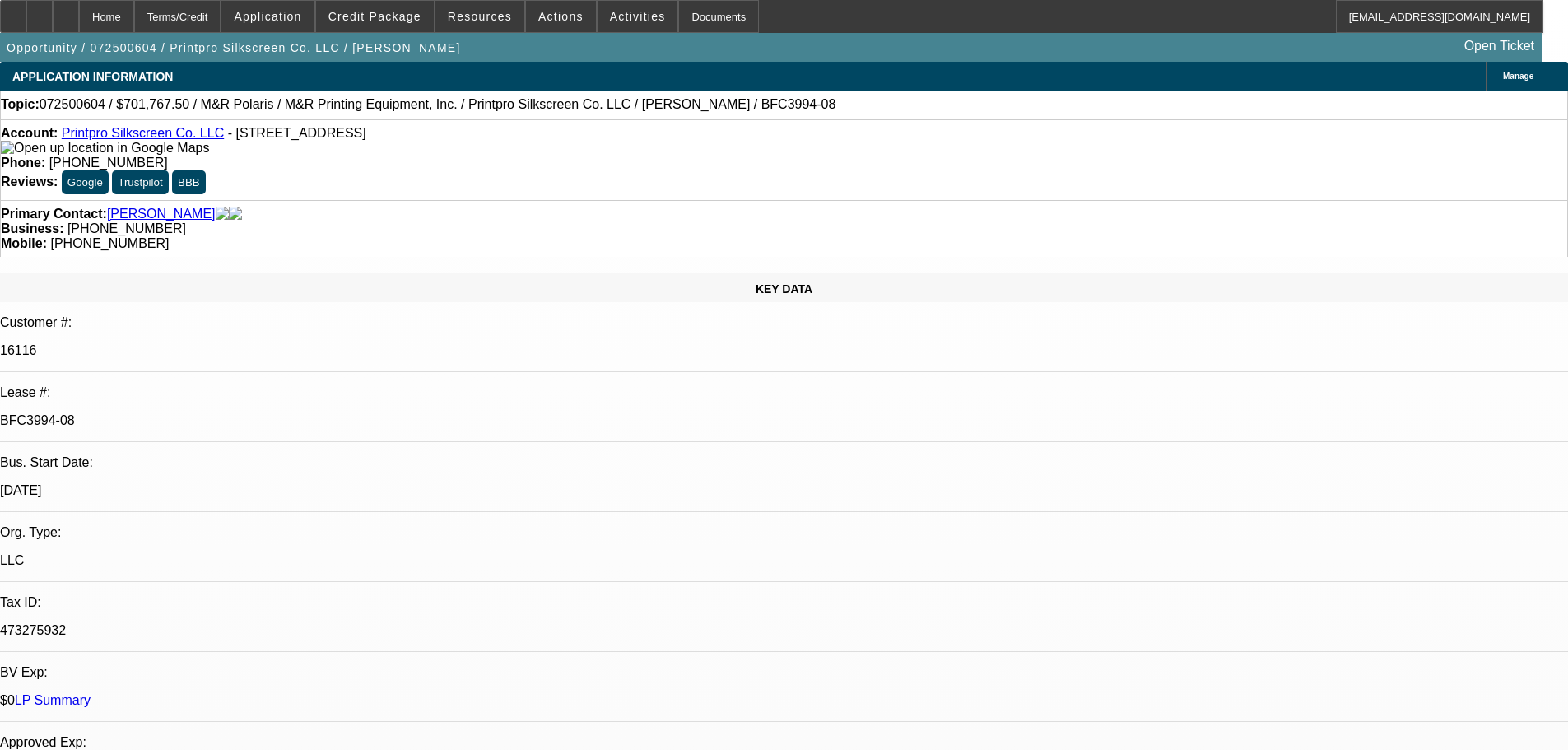
select select "0"
select select "6"
select select "0"
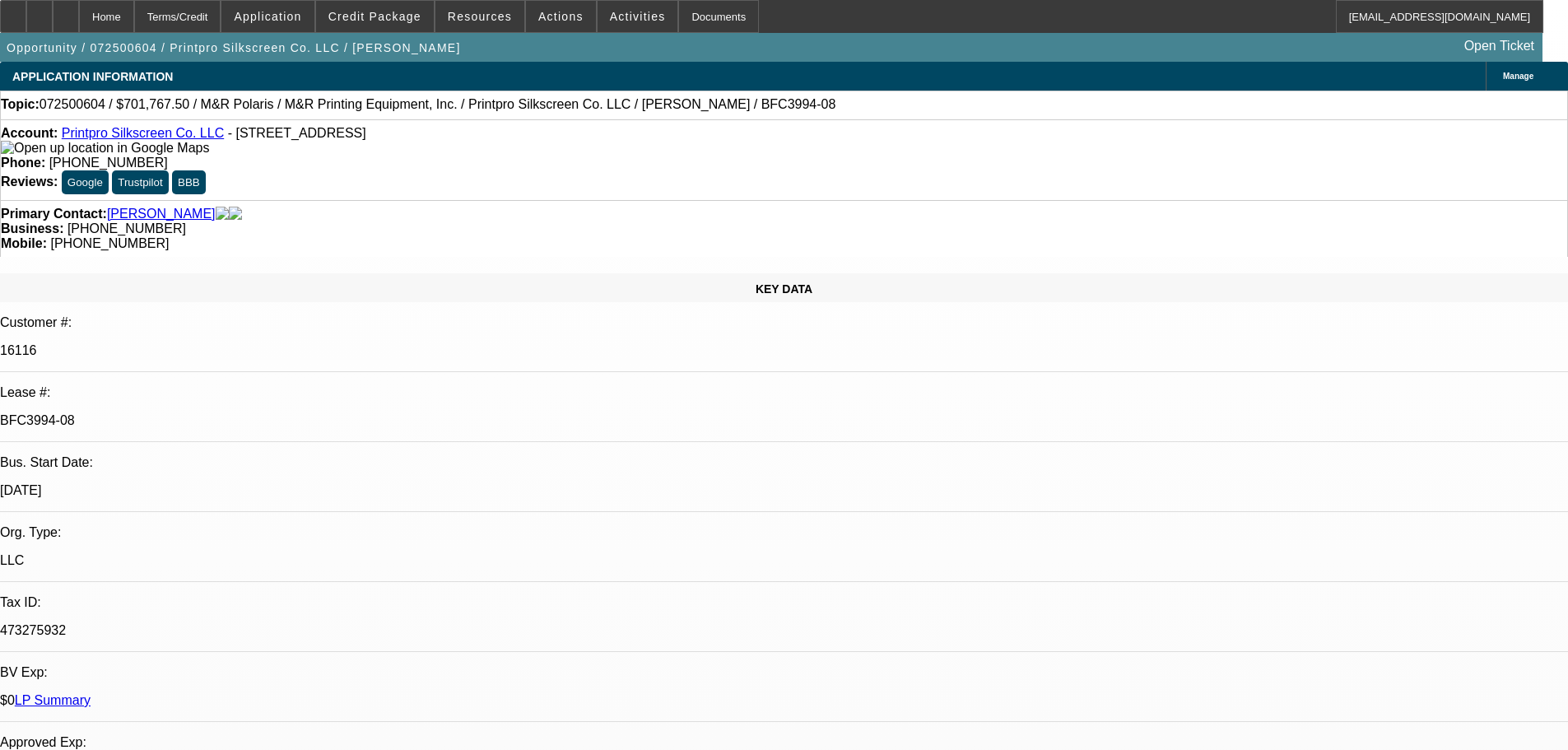
select select "0"
select select "6"
select select "0"
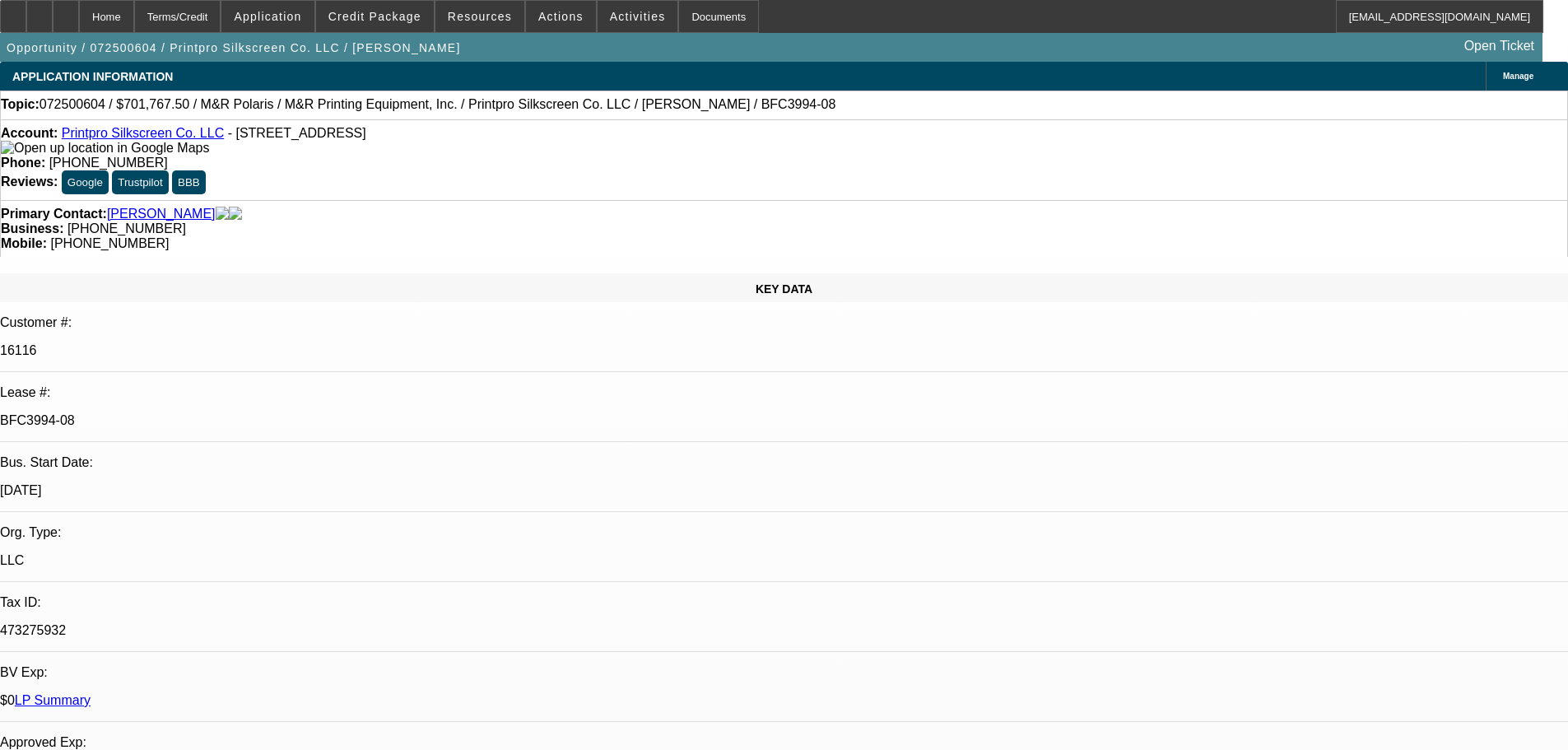
select select "0"
select select "6"
select select "0"
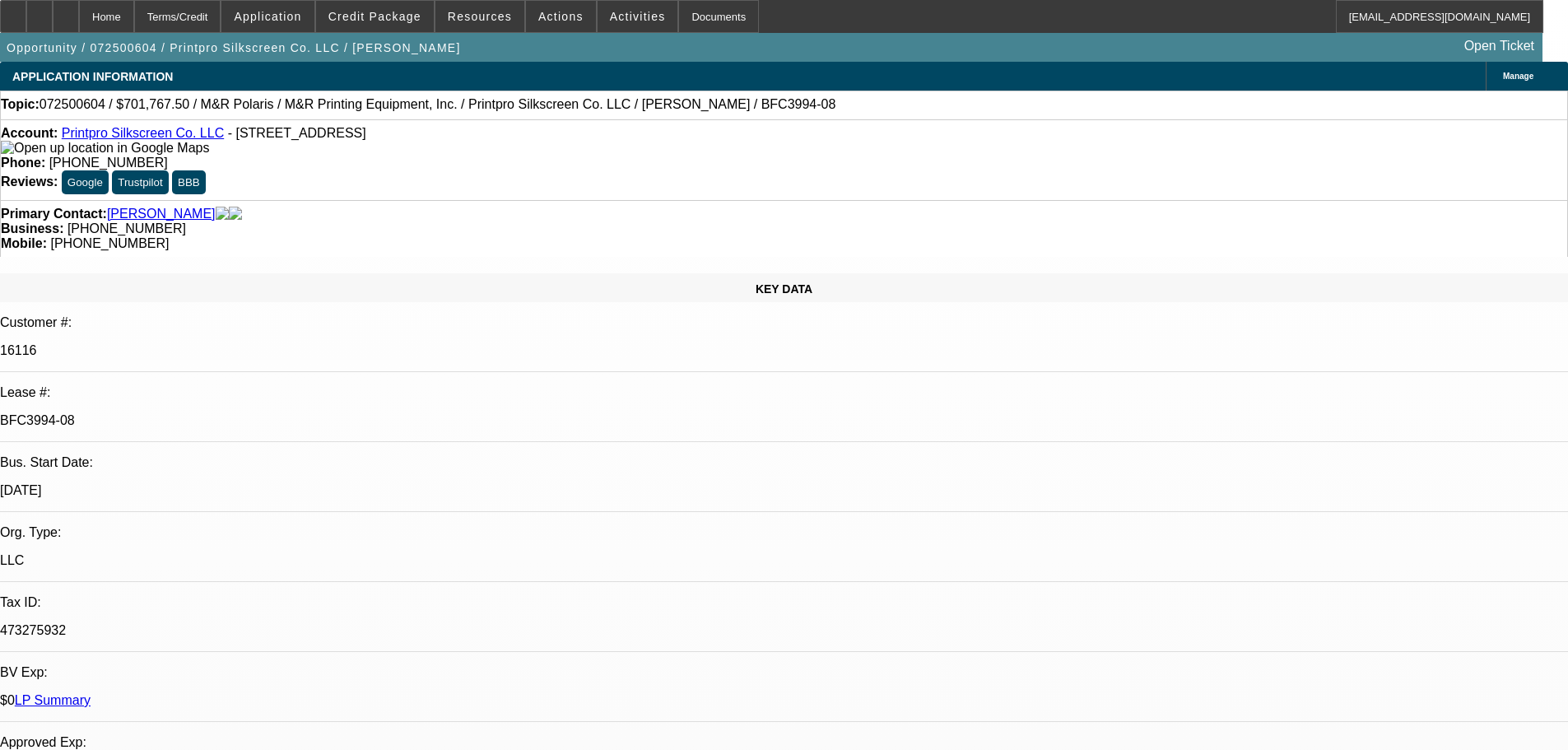
select select "6"
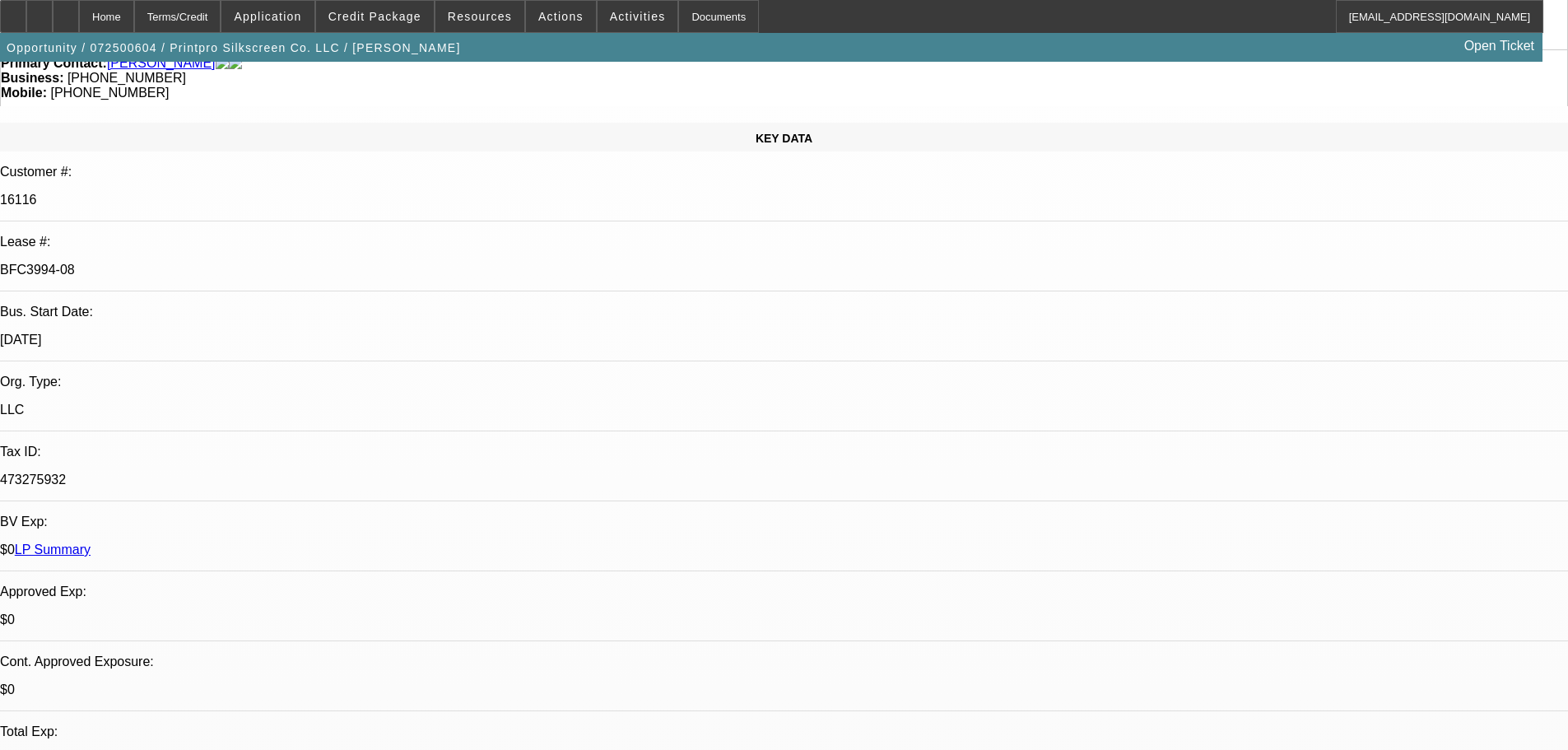
scroll to position [165, 0]
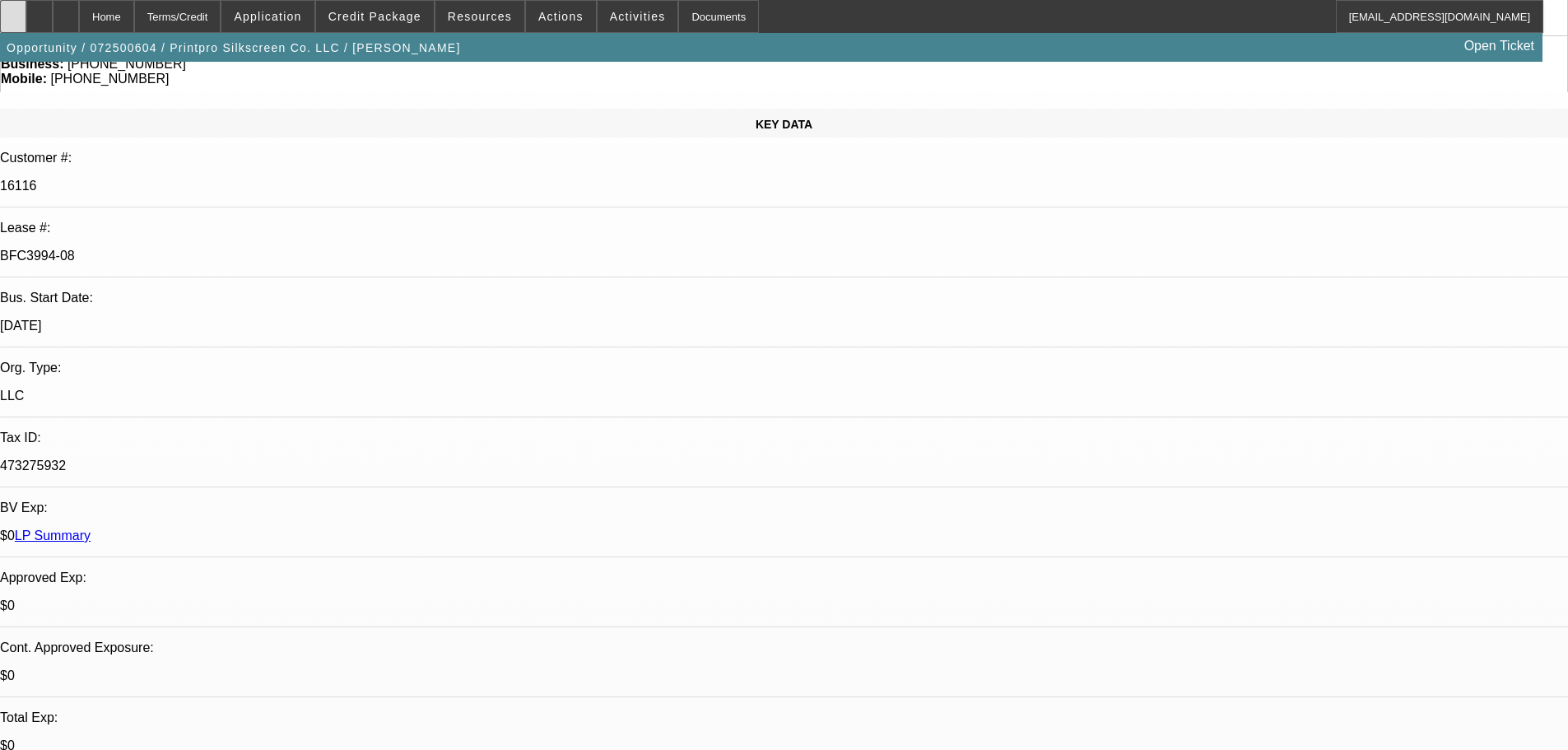
click at [26, 12] on div at bounding box center [13, 16] width 26 height 33
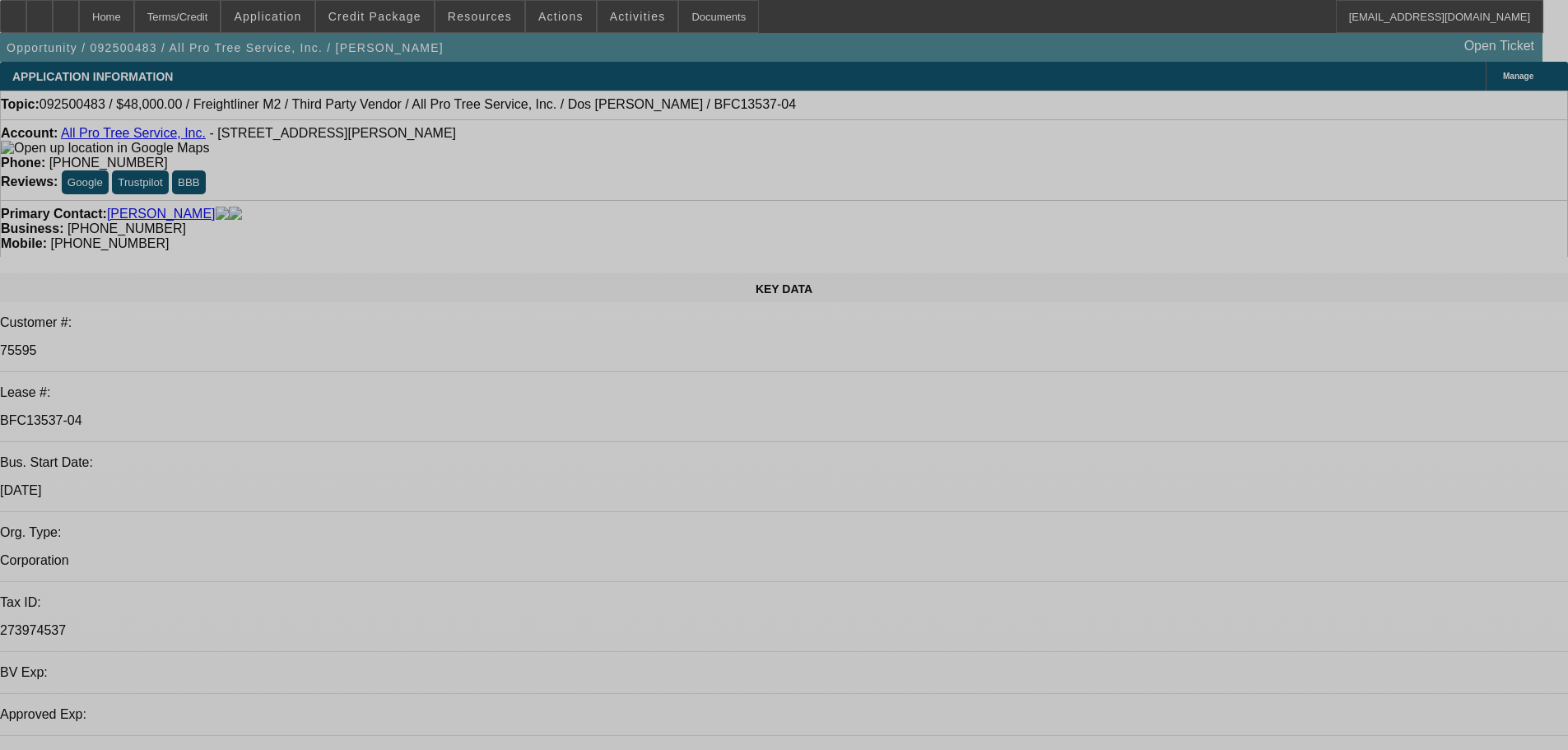
select select "0"
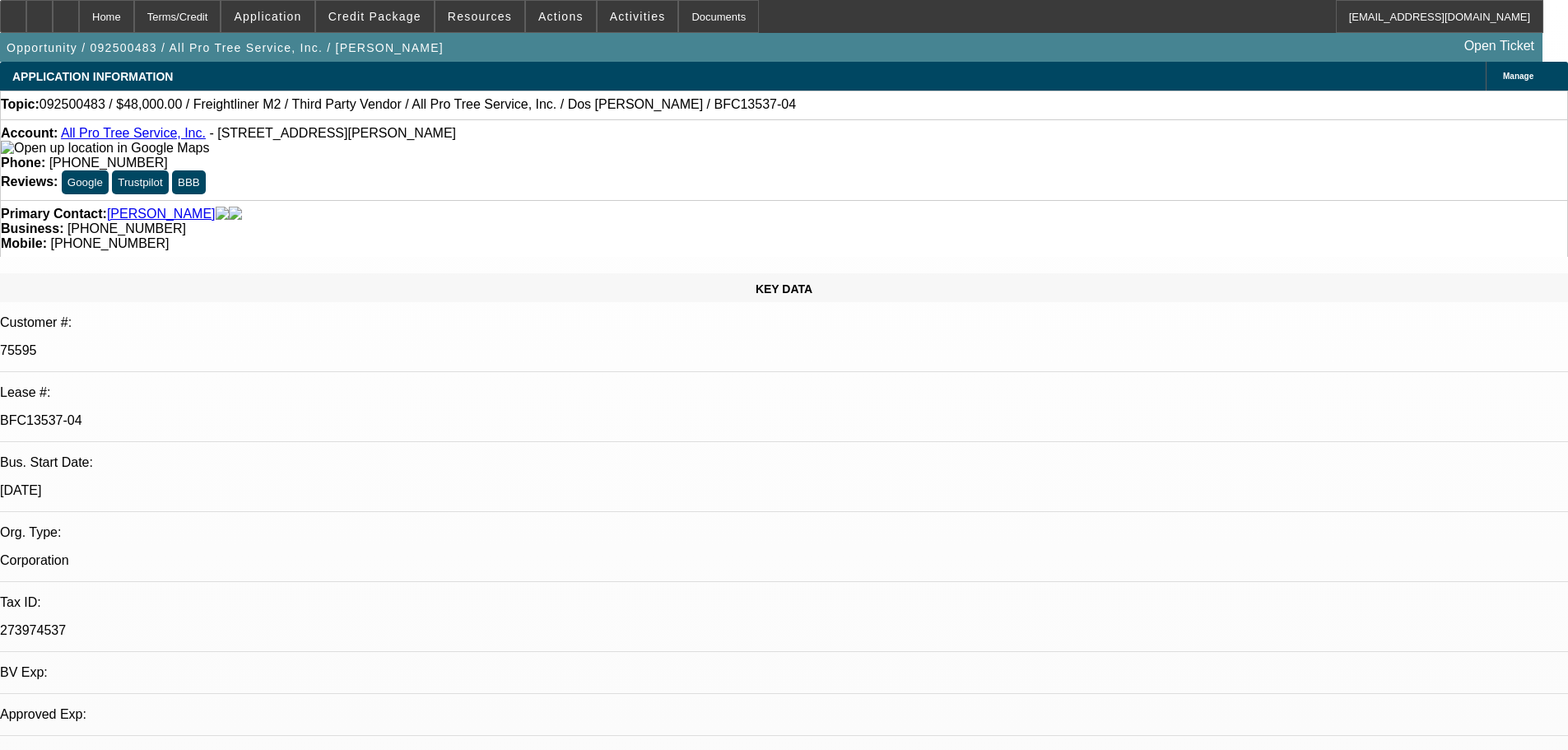
select select "0"
select select "6"
select select "0"
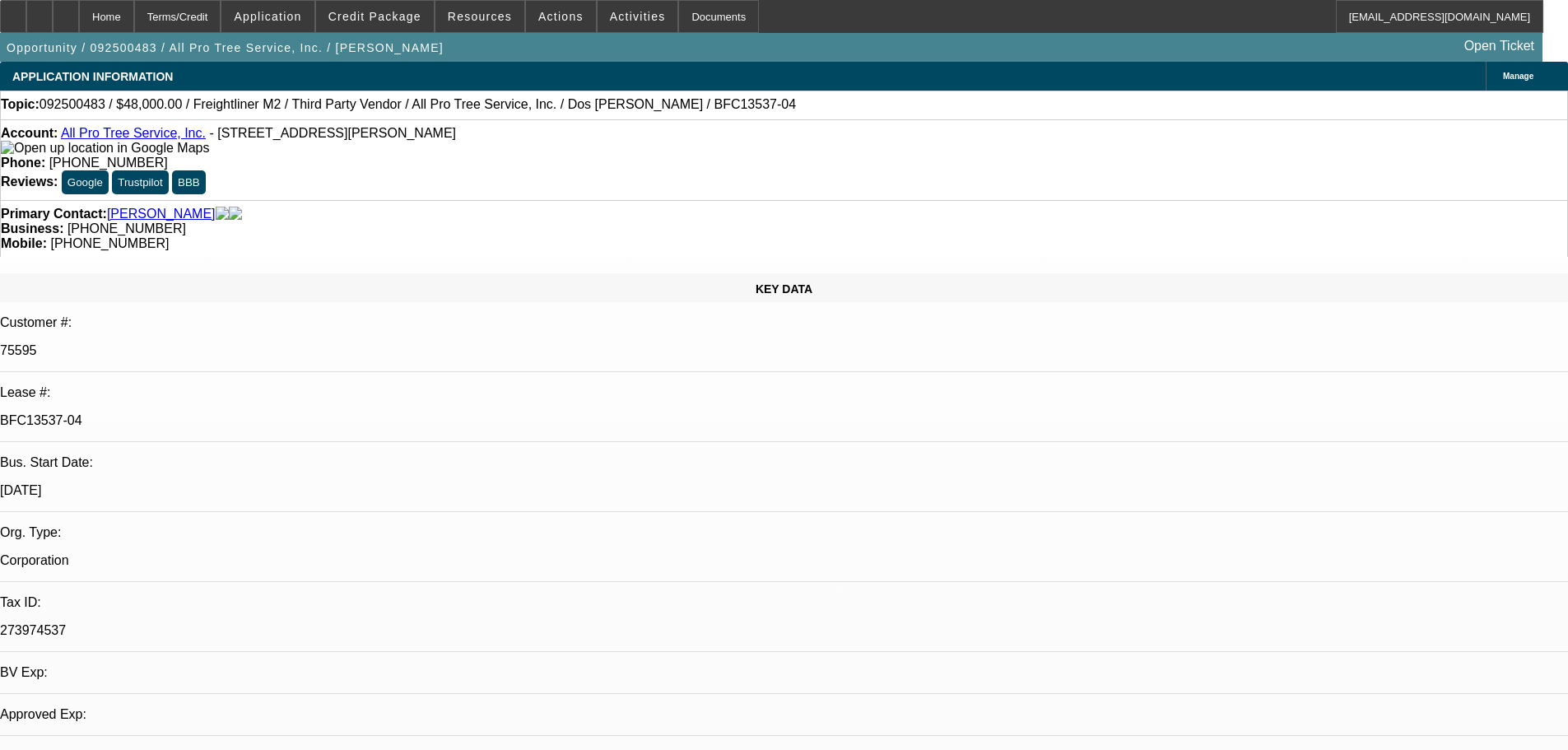
select select "0"
select select "6"
select select "0"
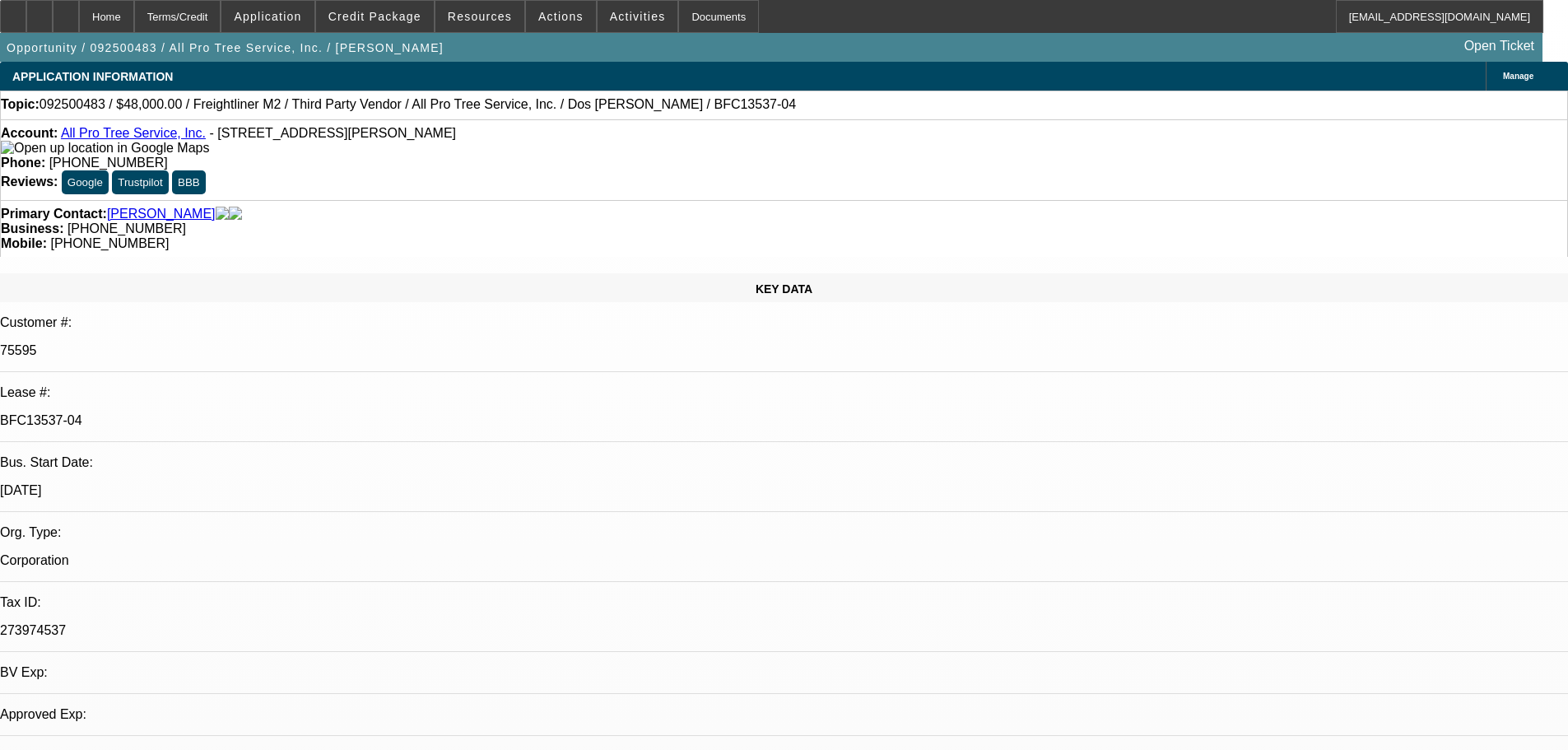
select select "6"
select select "0"
select select "6"
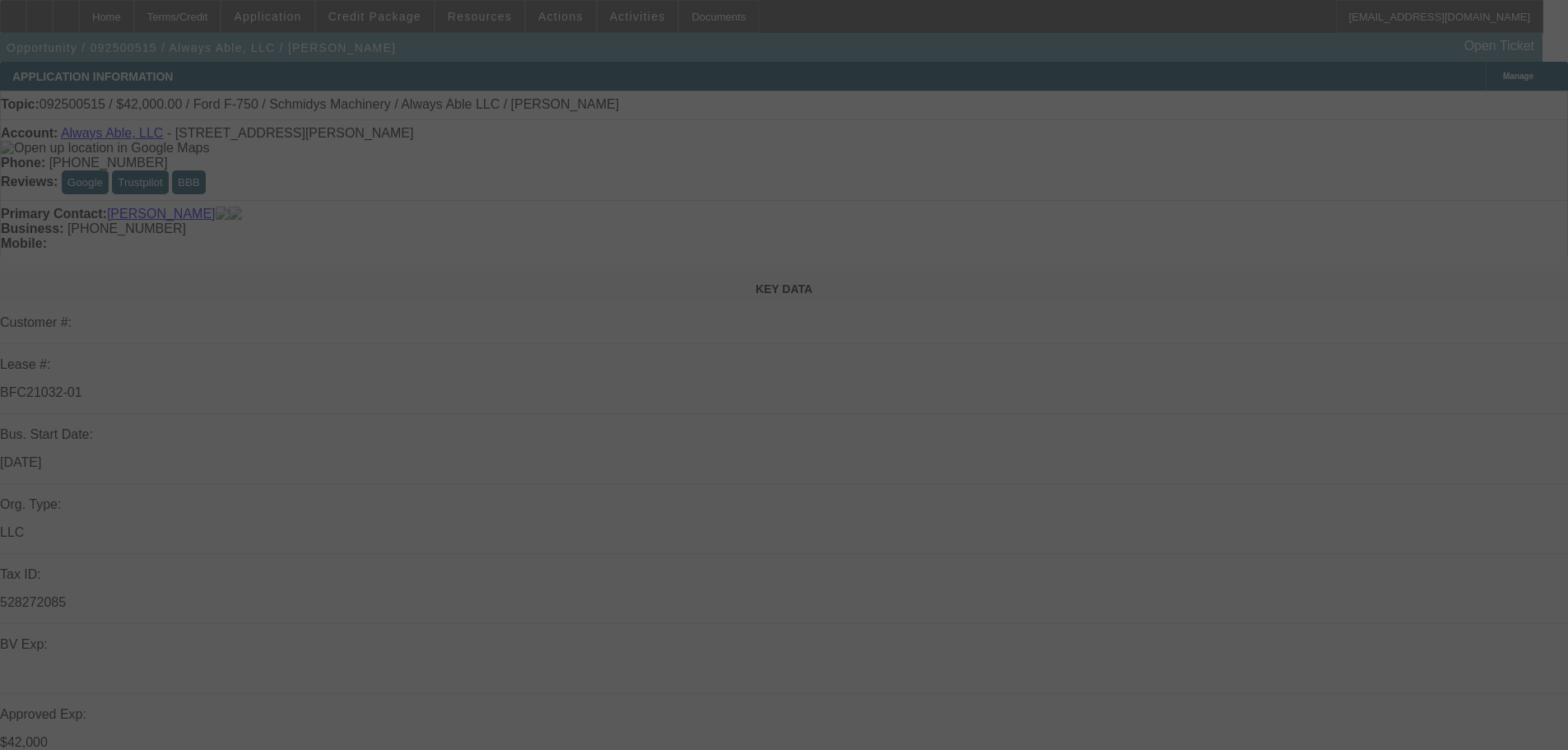
select select "0"
select select "6"
select select "0"
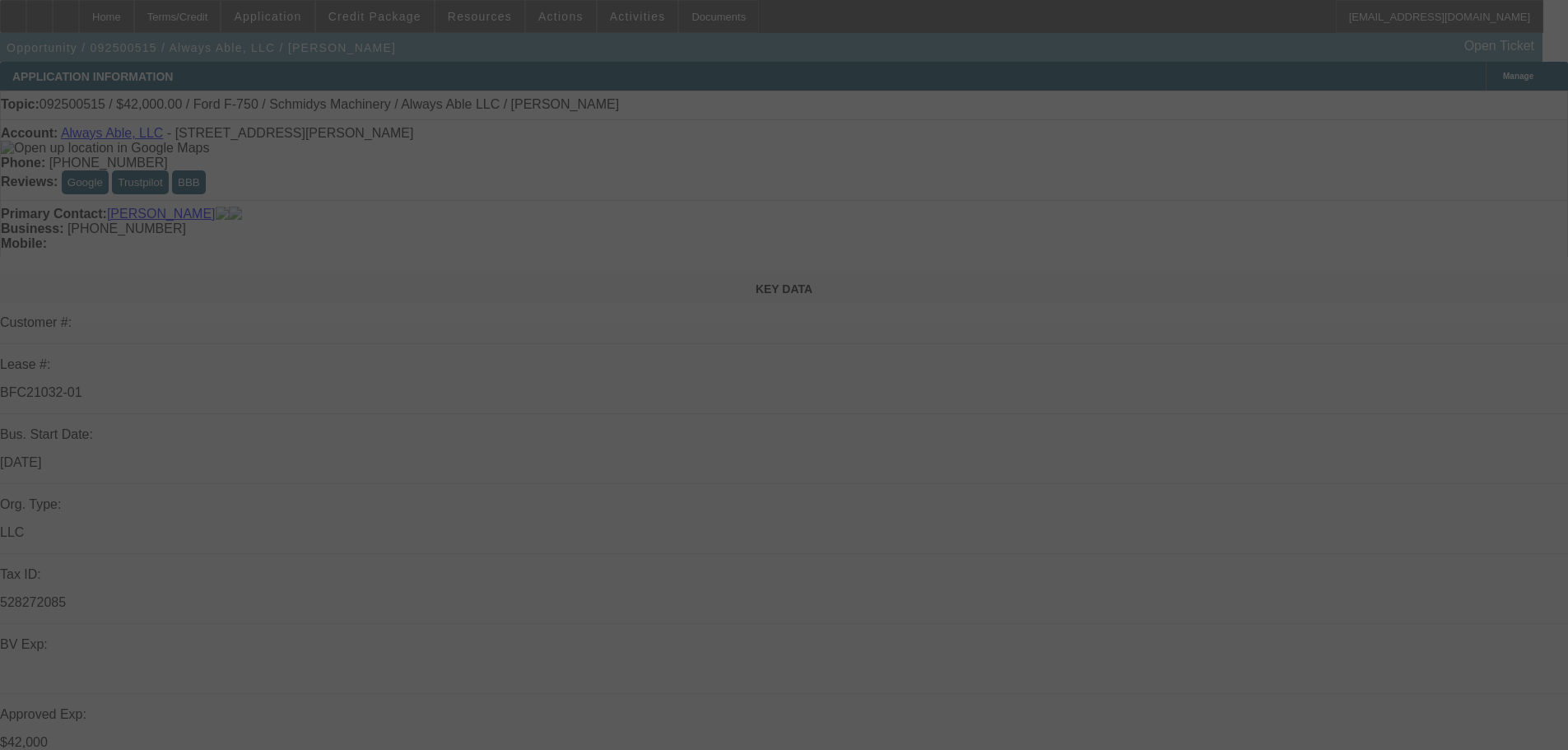
select select "0"
select select "6"
select select "0"
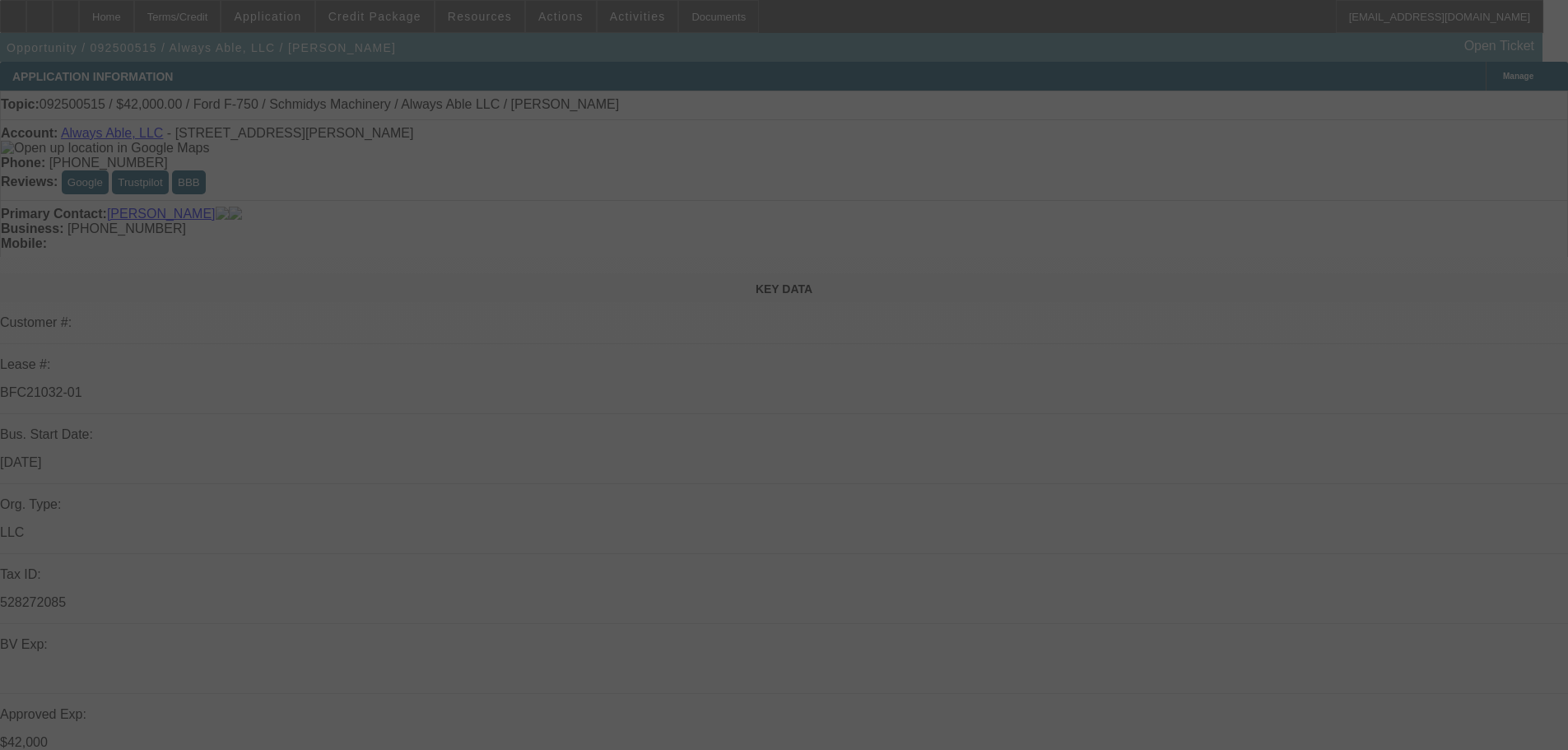
select select "0"
select select "6"
select select "0"
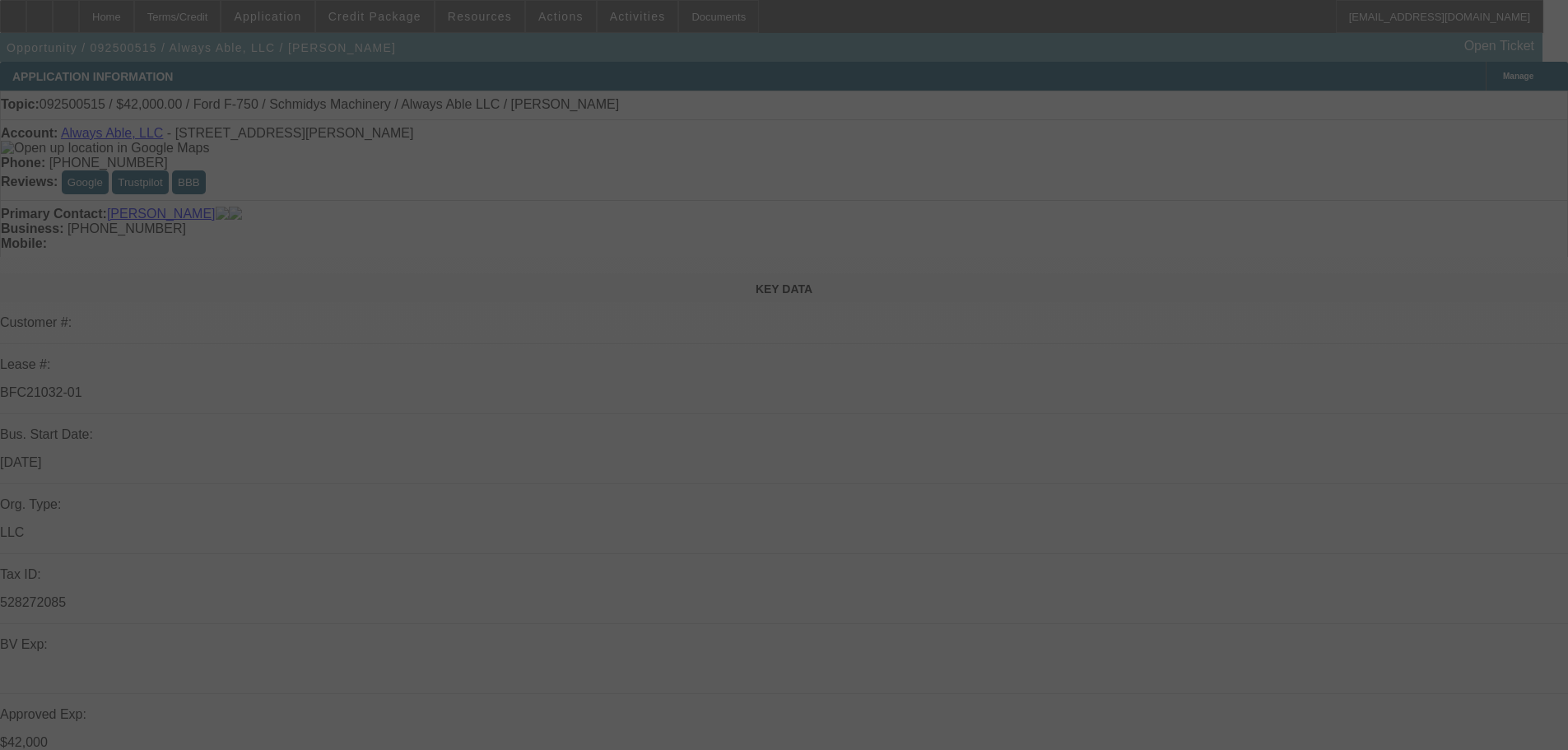
select select "6"
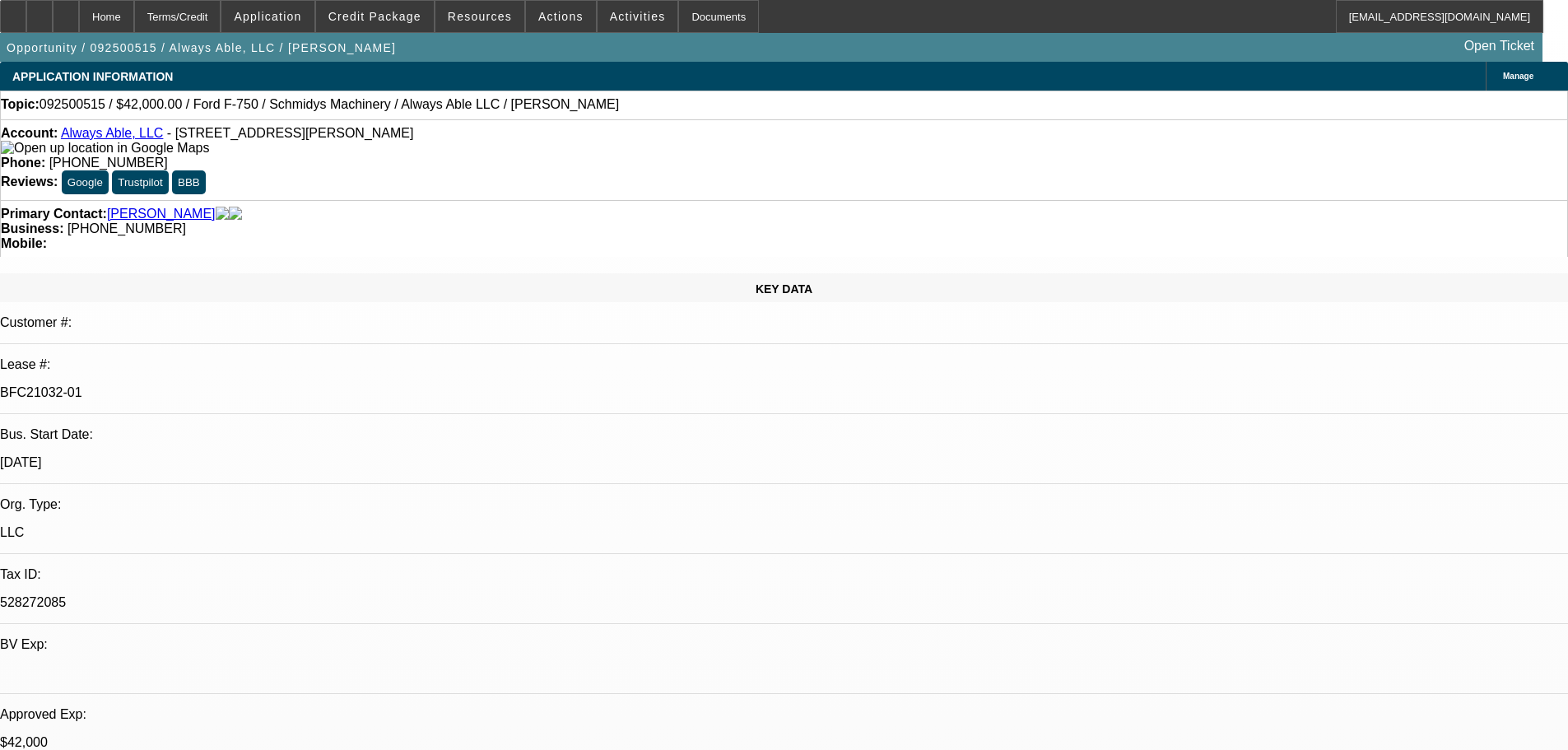
click at [26, 21] on div at bounding box center [13, 16] width 26 height 33
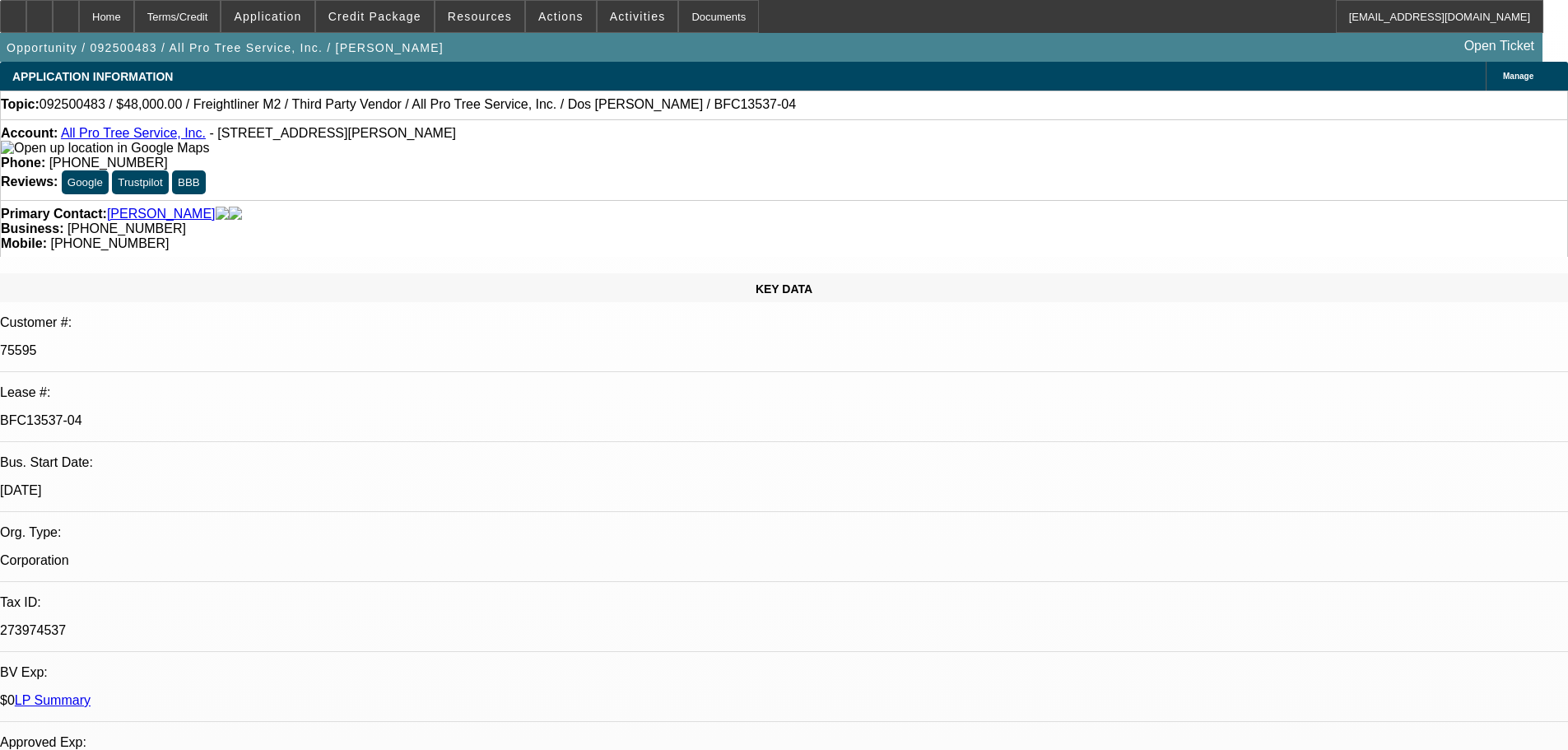
select select "0"
select select "6"
select select "0"
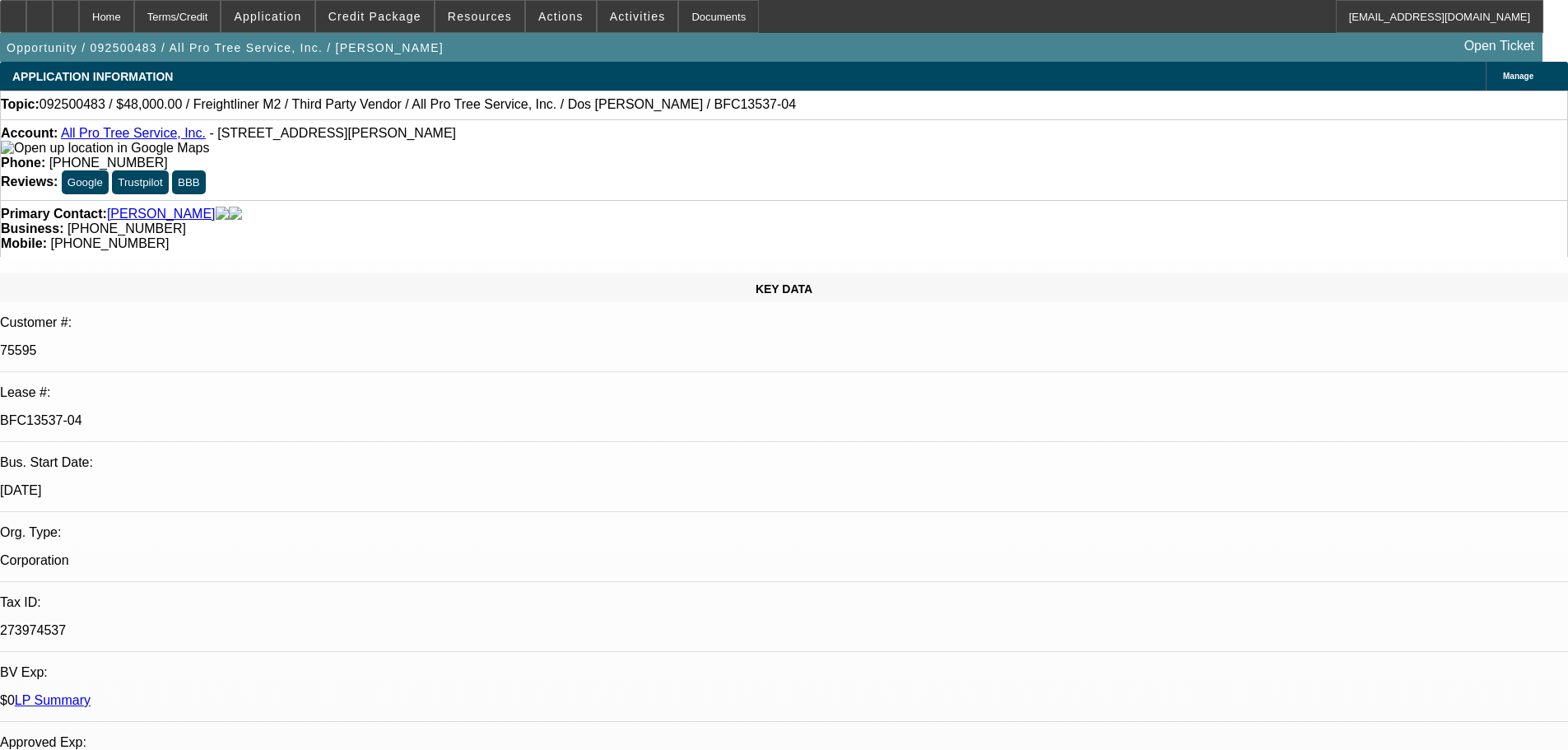
select select "0"
select select "6"
select select "0"
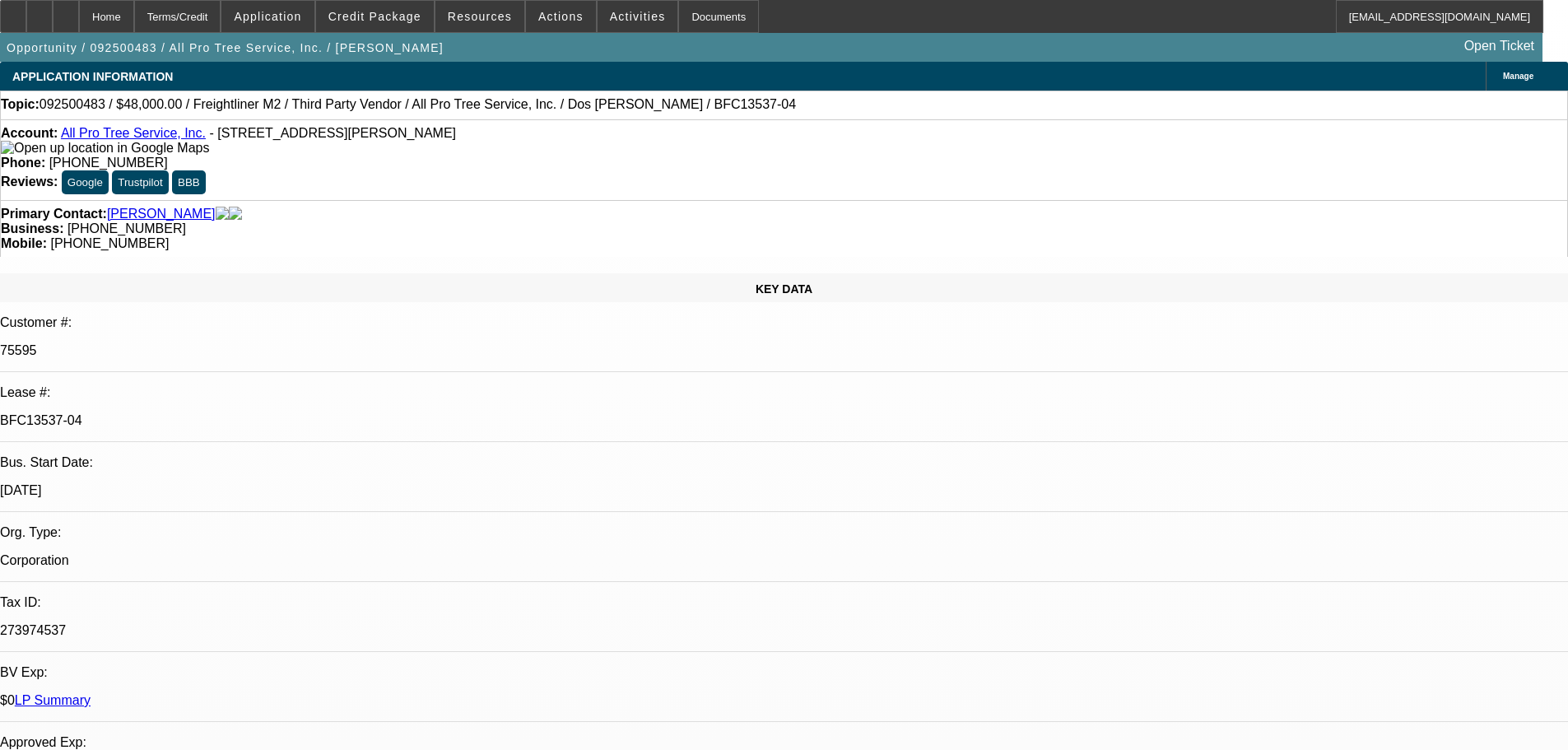
select select "0"
select select "6"
select select "0"
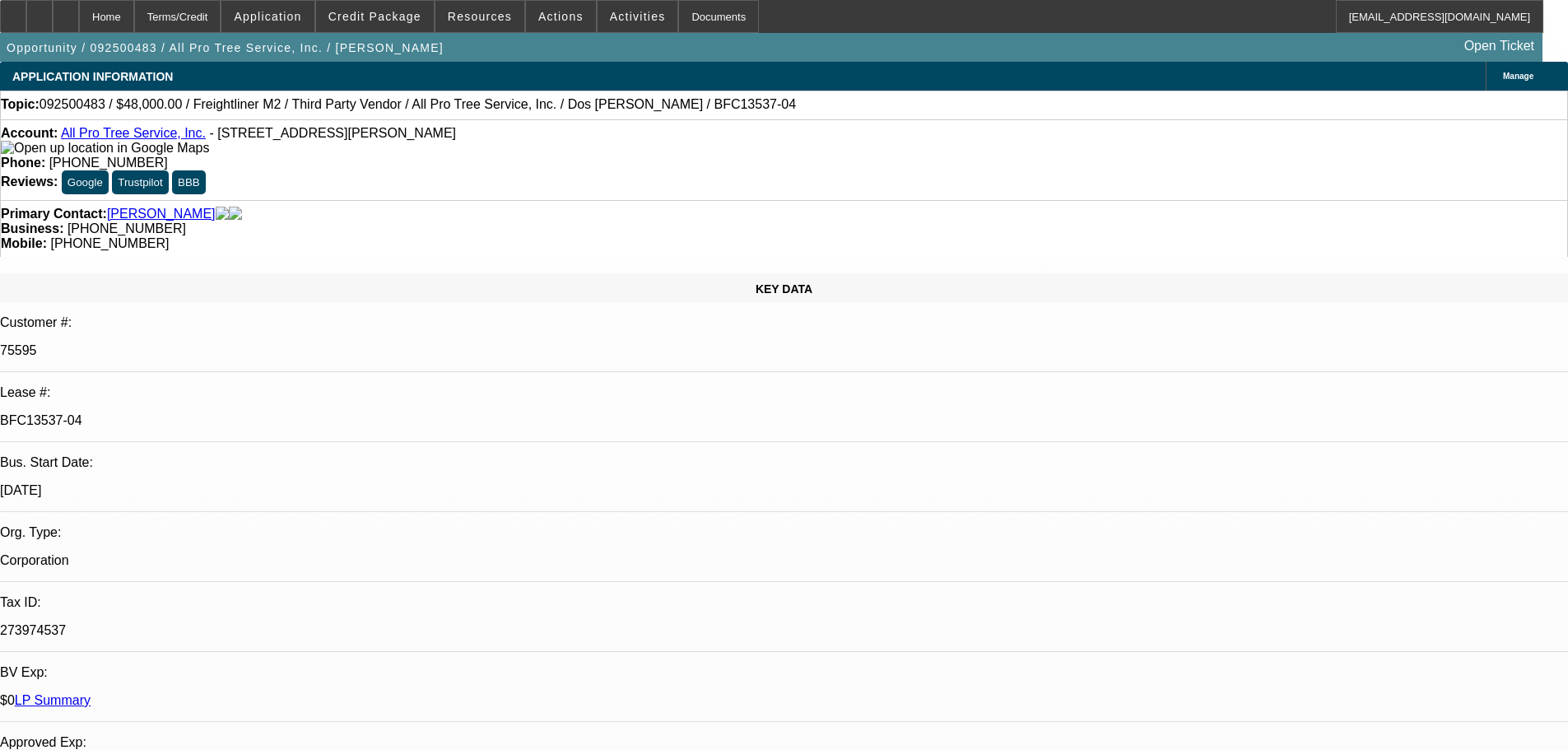
select select "6"
click at [90, 693] on link "LP Summary" at bounding box center [52, 700] width 76 height 14
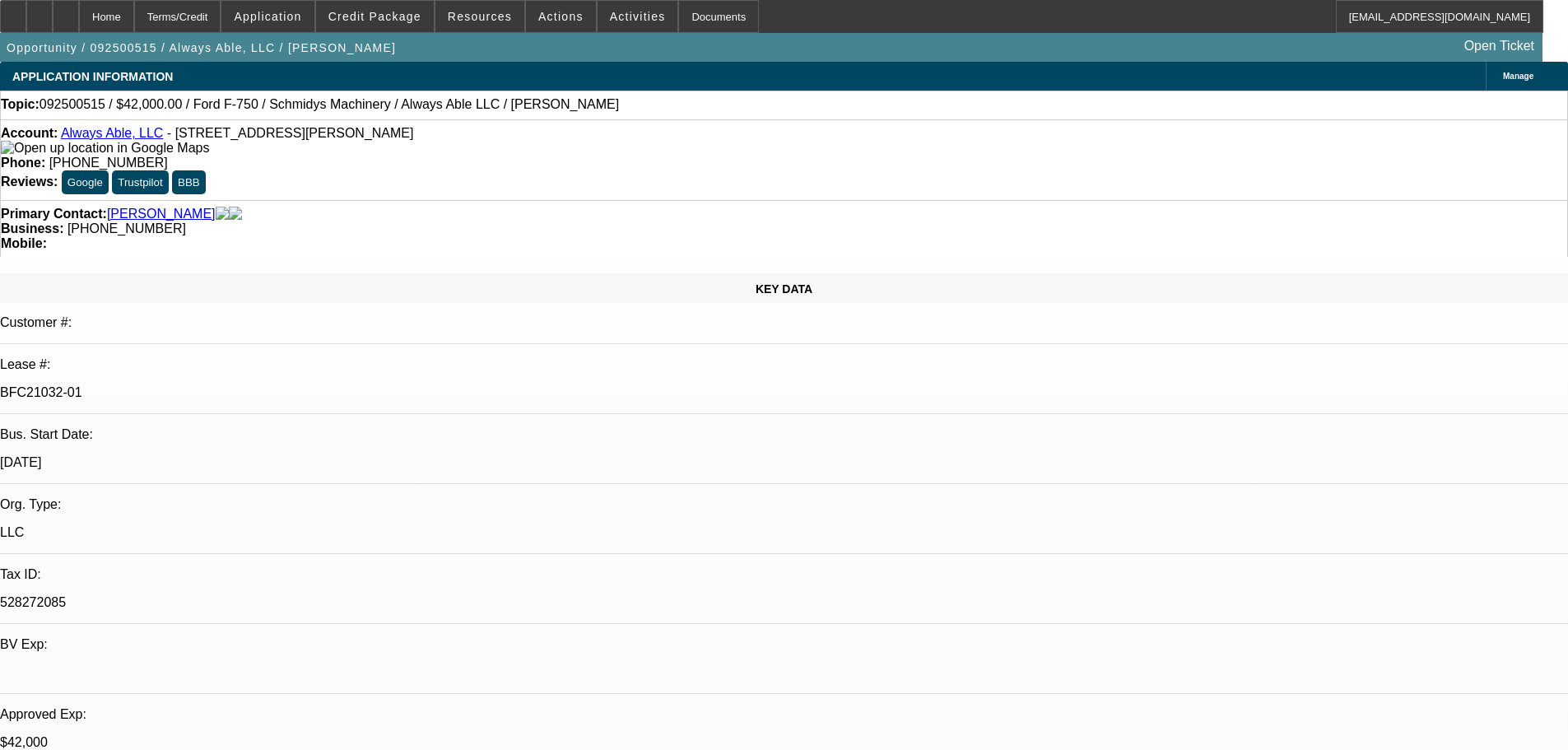
select select "0"
select select "6"
select select "0"
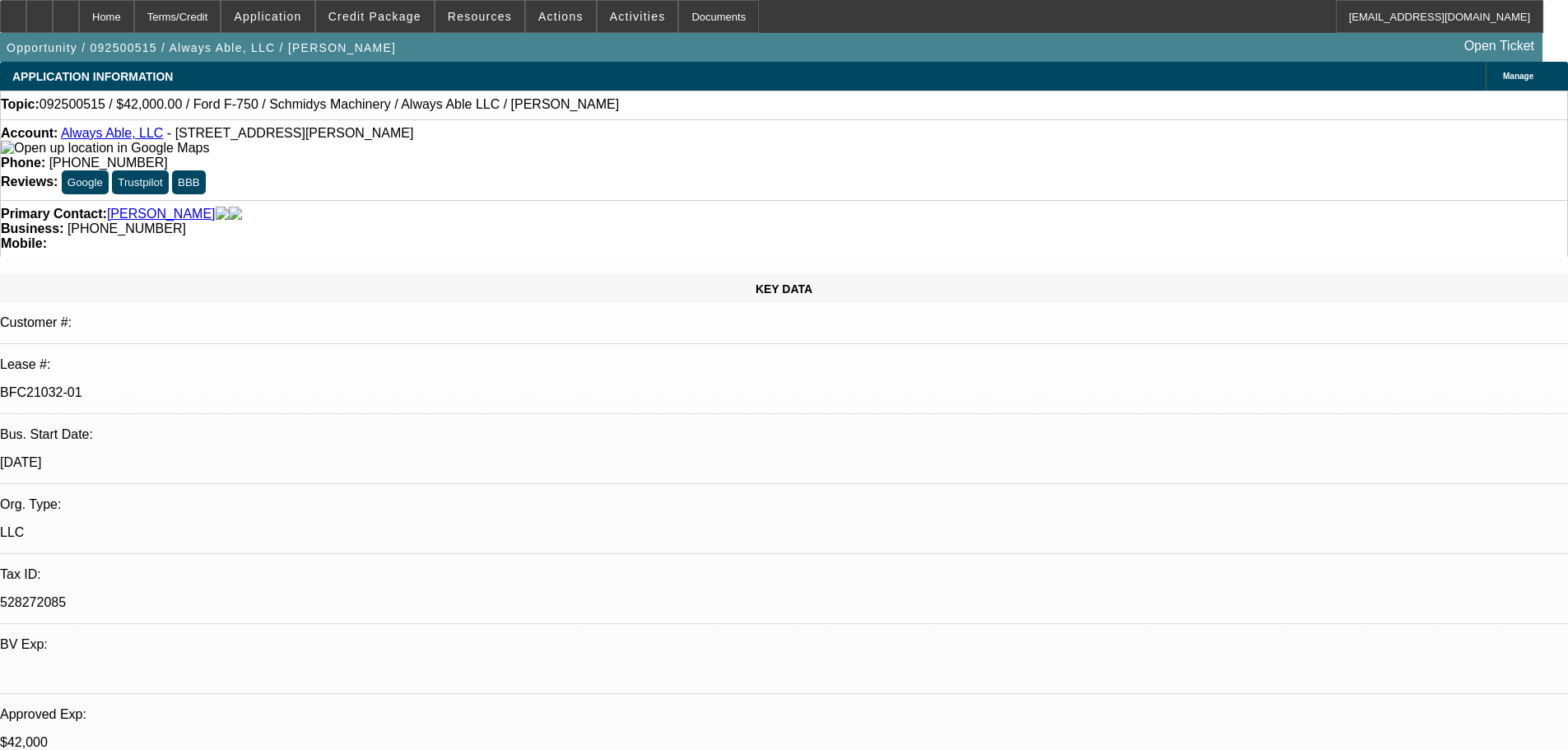
select select "0"
select select "6"
select select "0"
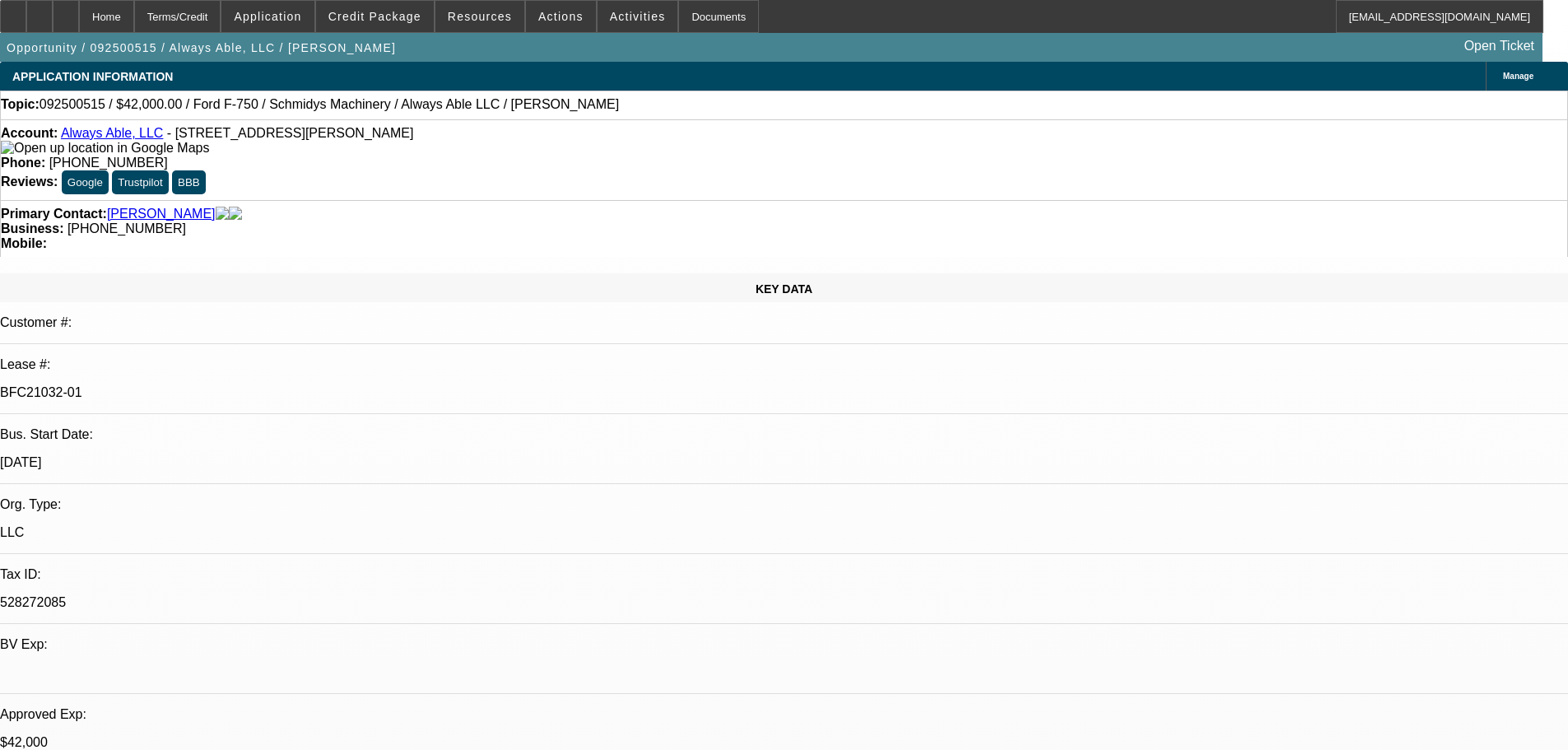
select select "0"
select select "6"
select select "0"
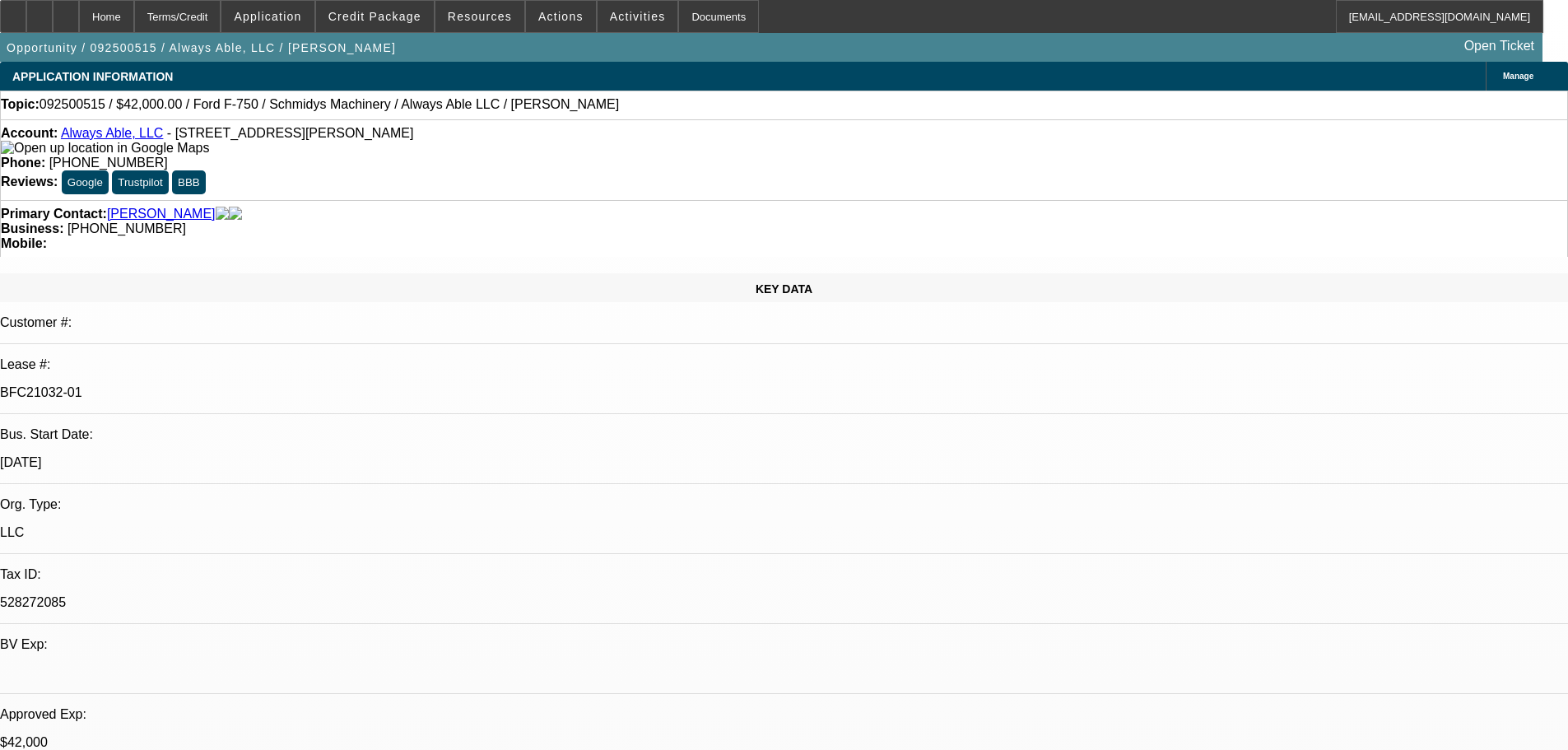
select select "6"
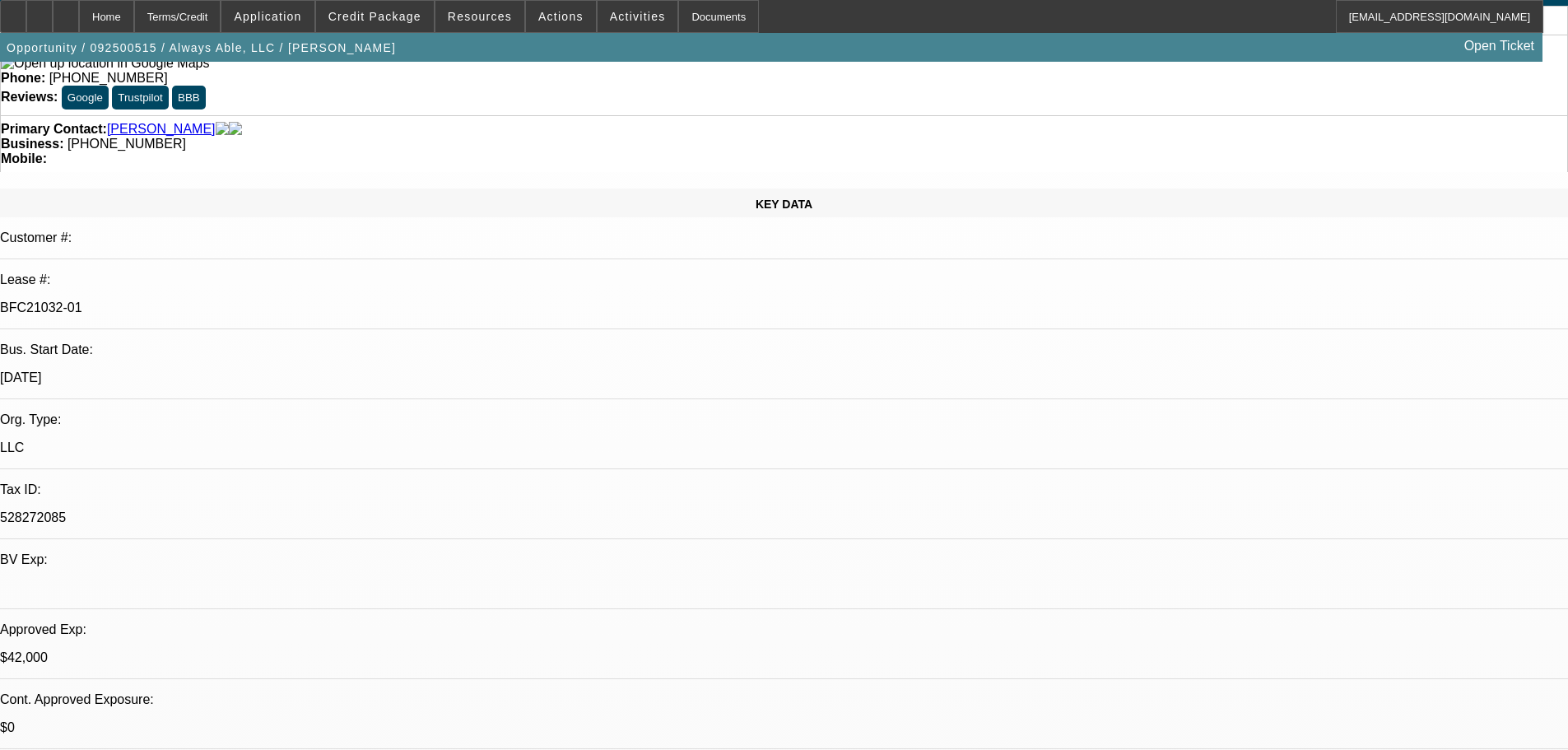
scroll to position [76, 0]
